Goal: Task Accomplishment & Management: Use online tool/utility

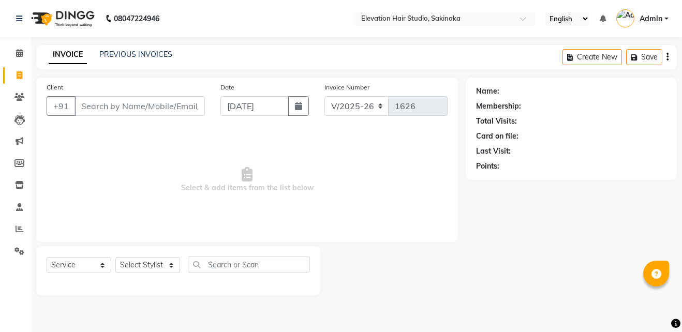
select select "4949"
select select "service"
click at [125, 112] on input "Client" at bounding box center [139, 106] width 130 height 20
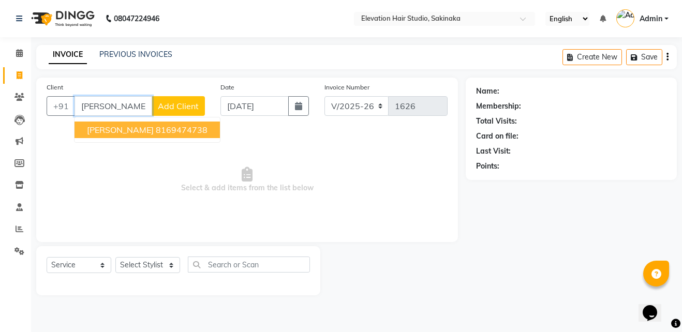
click at [144, 123] on button "[PERSON_NAME] 8169474738" at bounding box center [146, 130] width 145 height 17
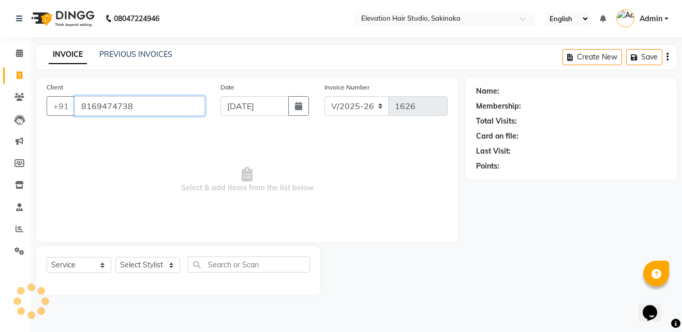
type input "8169474738"
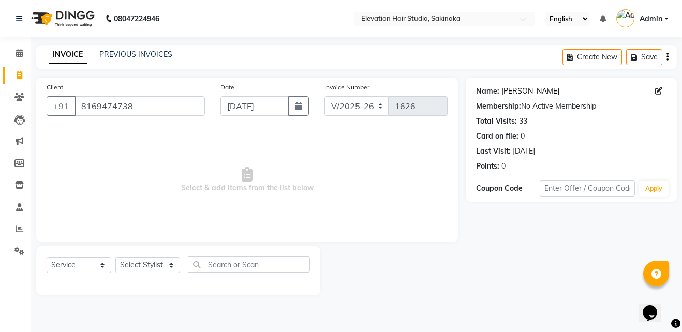
click at [520, 92] on link "[PERSON_NAME]" at bounding box center [530, 91] width 58 height 11
